Goal: Information Seeking & Learning: Learn about a topic

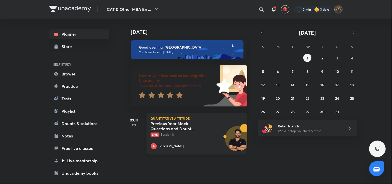
click at [172, 135] on p "Live Session 8" at bounding box center [190, 134] width 81 height 5
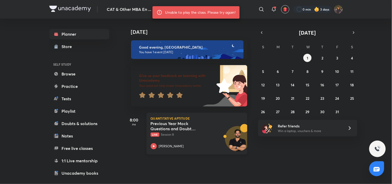
click at [195, 130] on h5 "Previous Year Mock Questions and Doubt Clearing" at bounding box center [182, 126] width 64 height 10
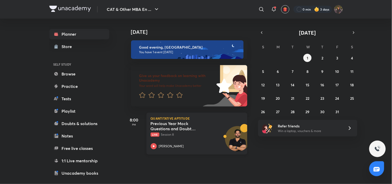
click at [195, 135] on p "Live Session 8" at bounding box center [190, 134] width 81 height 5
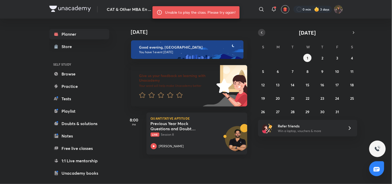
click at [258, 33] on button "button" at bounding box center [261, 32] width 7 height 7
